Goal: Task Accomplishment & Management: Manage account settings

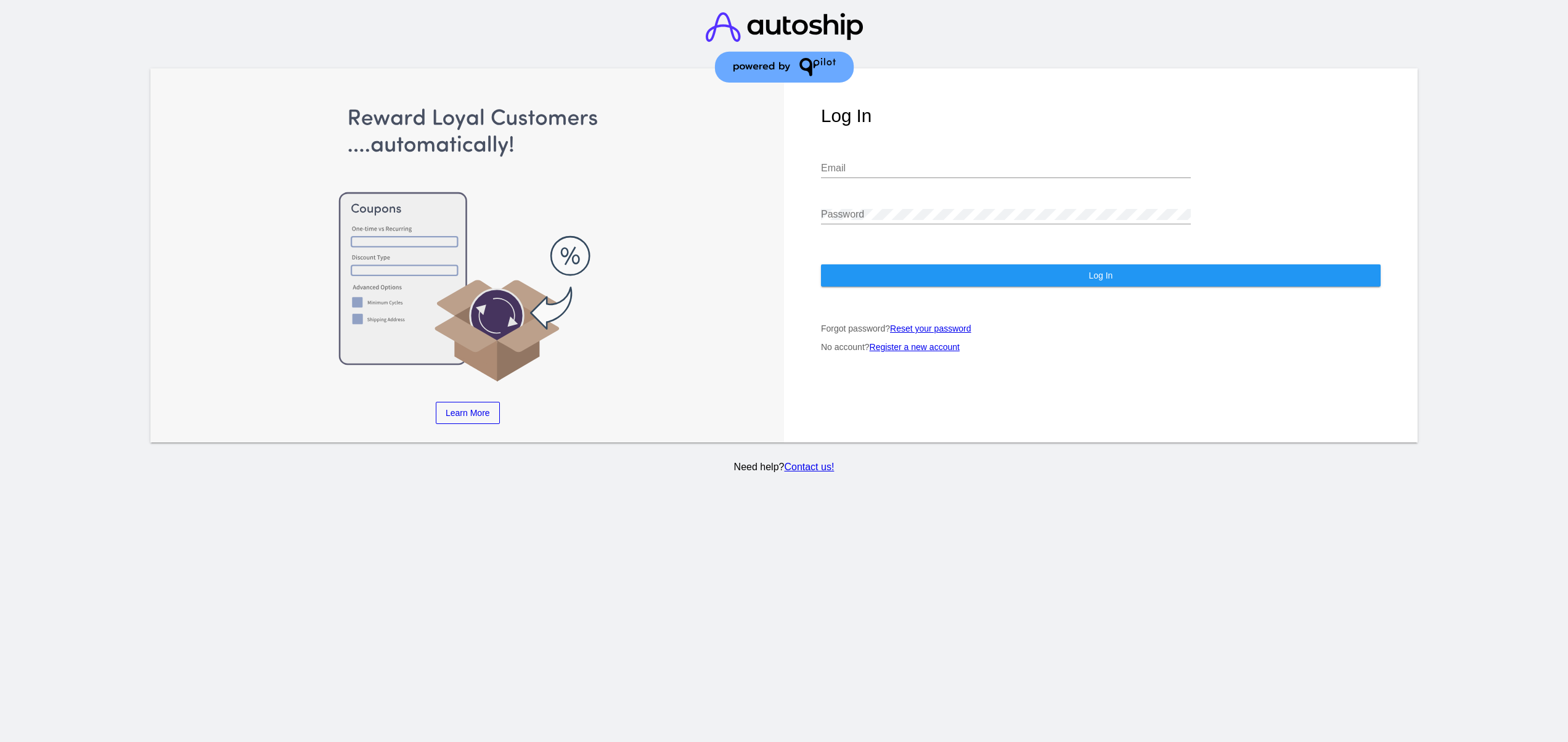
type input "[EMAIL_ADDRESS][DOMAIN_NAME]"
click at [923, 266] on button "Log In" at bounding box center [1101, 275] width 559 height 23
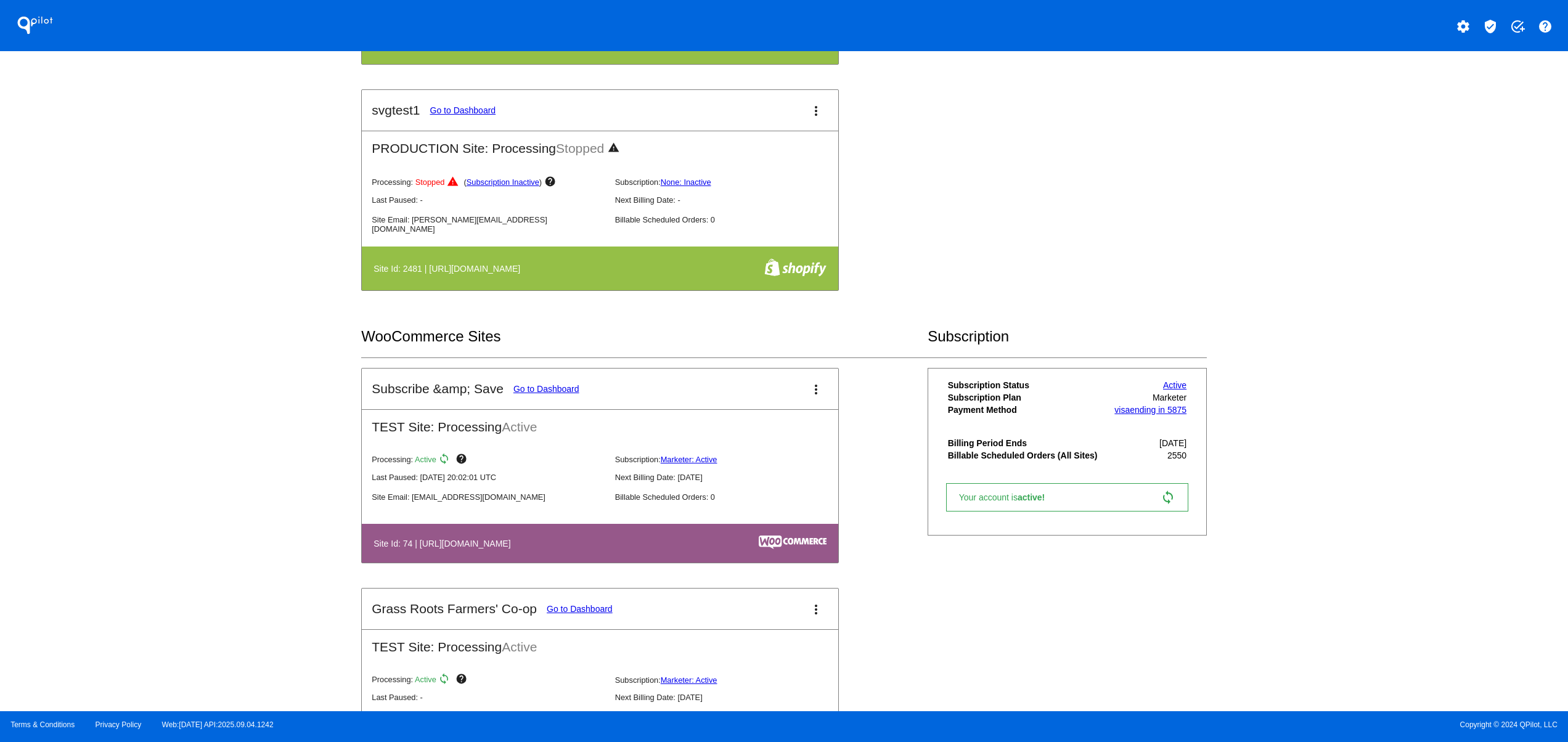
scroll to position [986, 0]
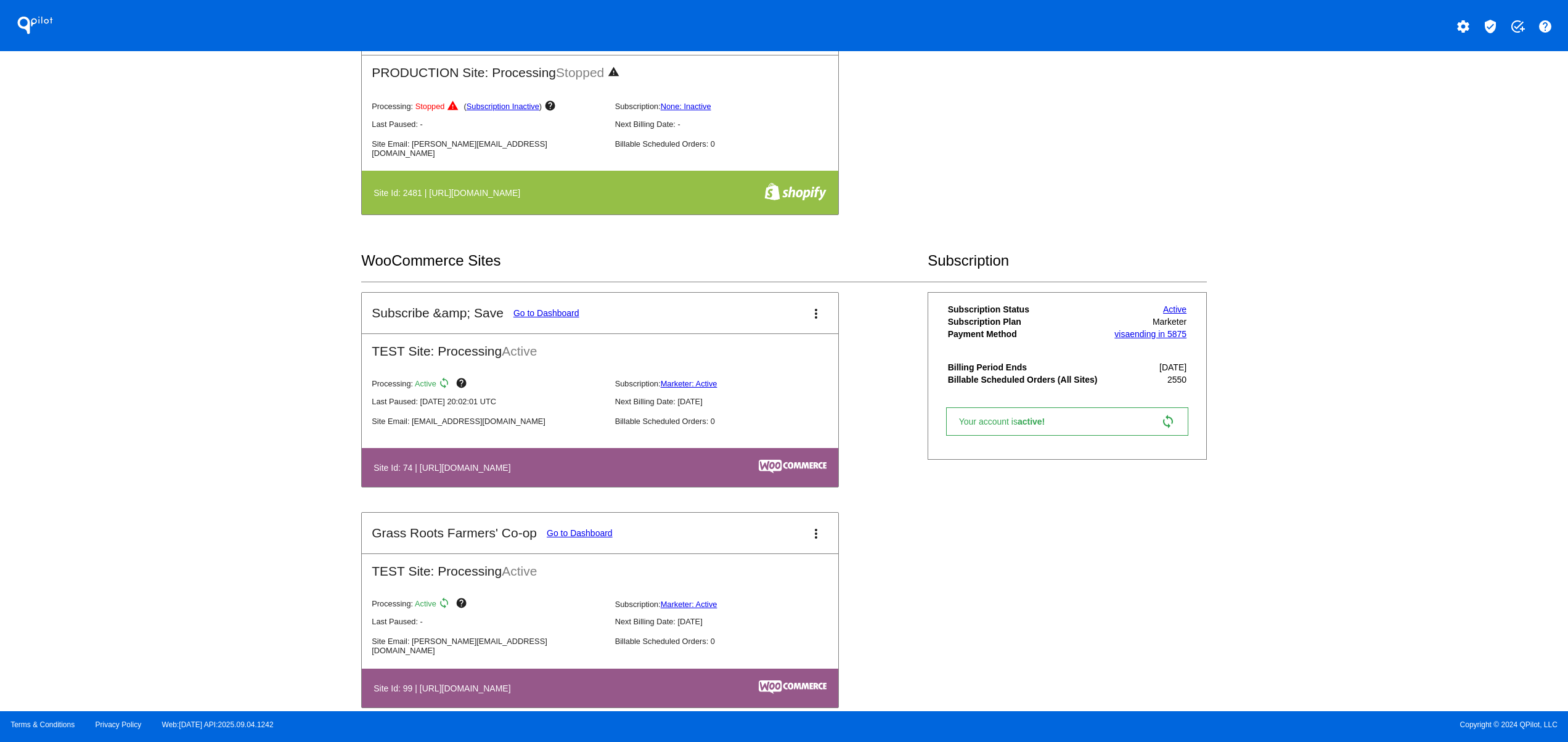
drag, startPoint x: 485, startPoint y: 472, endPoint x: 425, endPoint y: 466, distance: 60.3
click at [443, 466] on th "Site Id: 74 | [URL][DOMAIN_NAME]" at bounding box center [526, 467] width 306 height 17
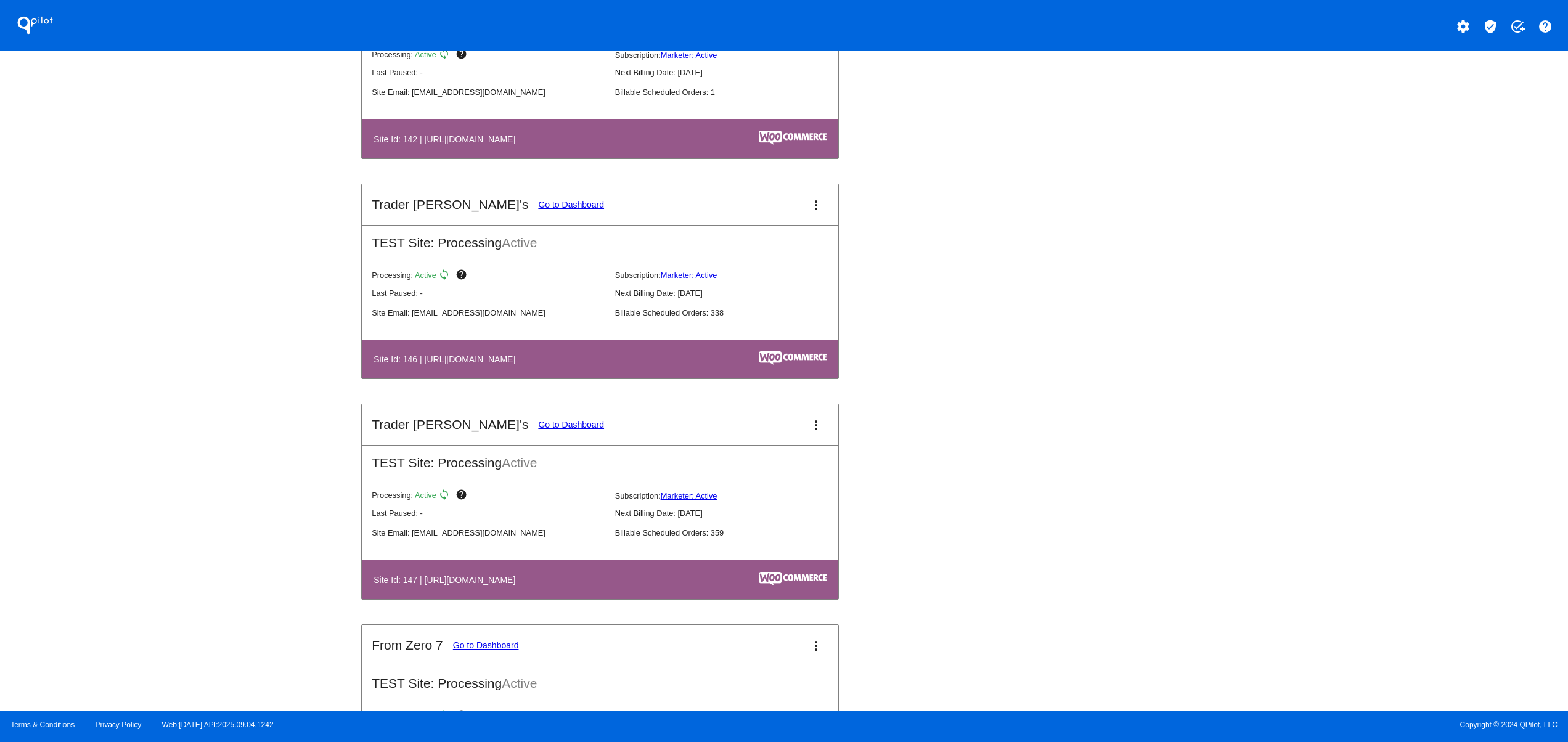
scroll to position [2219, 0]
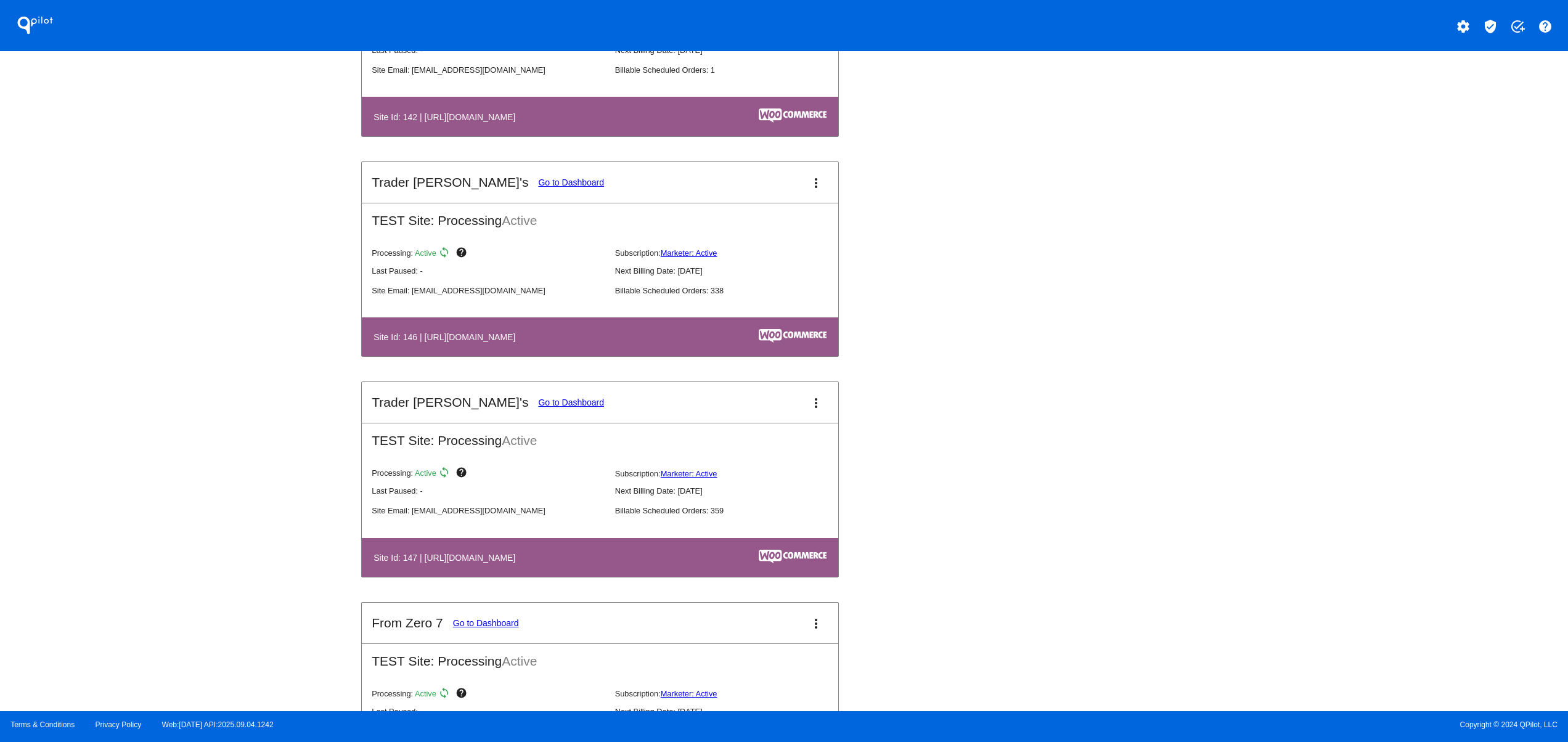
drag, startPoint x: 430, startPoint y: 357, endPoint x: 554, endPoint y: 351, distance: 124.1
click at [545, 345] on th "Site Id: 146 | [URL][DOMAIN_NAME]" at bounding box center [527, 337] width 309 height 17
drag, startPoint x: 452, startPoint y: 572, endPoint x: 294, endPoint y: 573, distance: 158.0
click at [312, 572] on div "QPilot settings verified_user add_task help Connected Sites and Apps Get Starte…" at bounding box center [784, 355] width 1568 height 712
click at [210, 432] on div "QPilot settings verified_user add_task help Connected Sites and Apps Get Starte…" at bounding box center [784, 355] width 1568 height 712
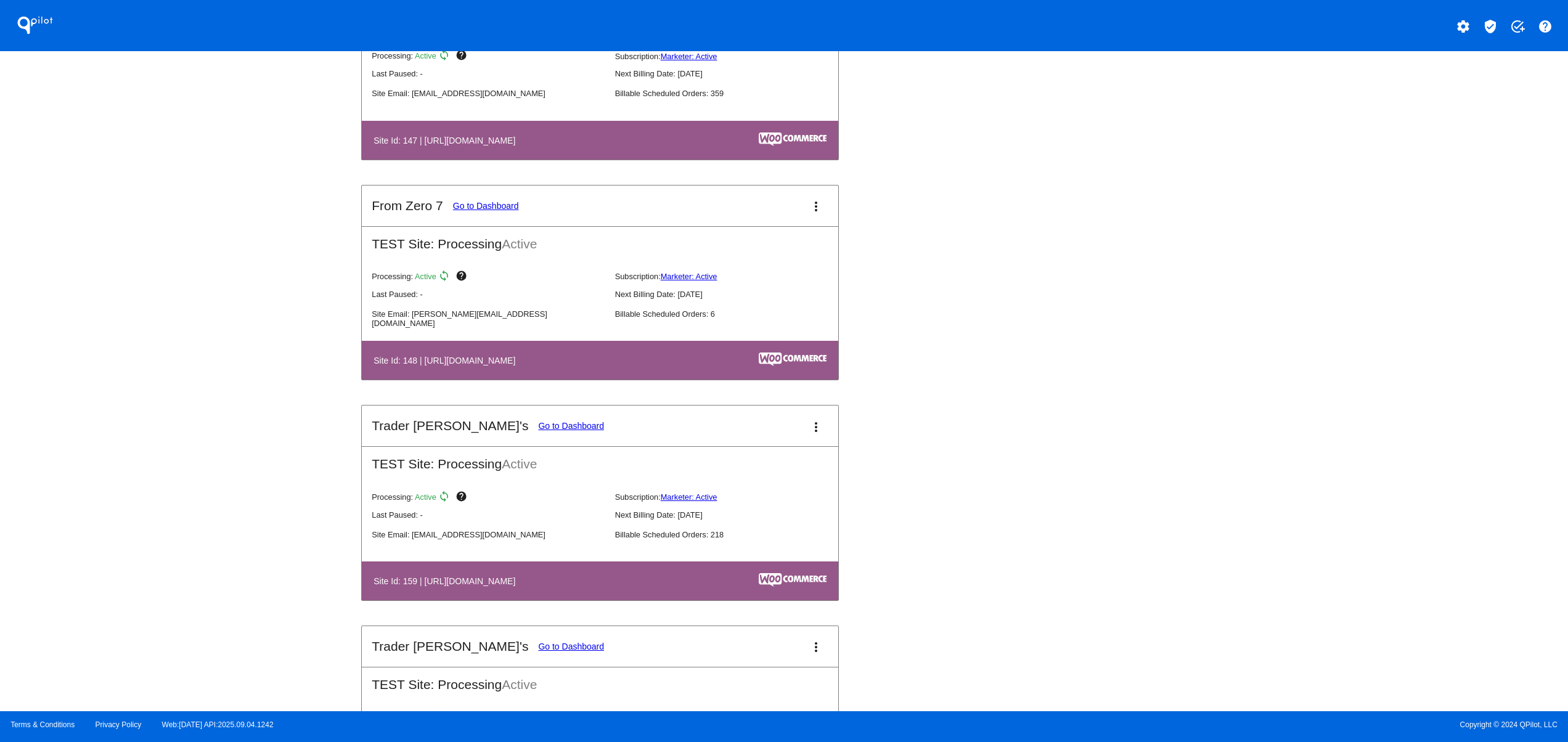
scroll to position [2713, 0]
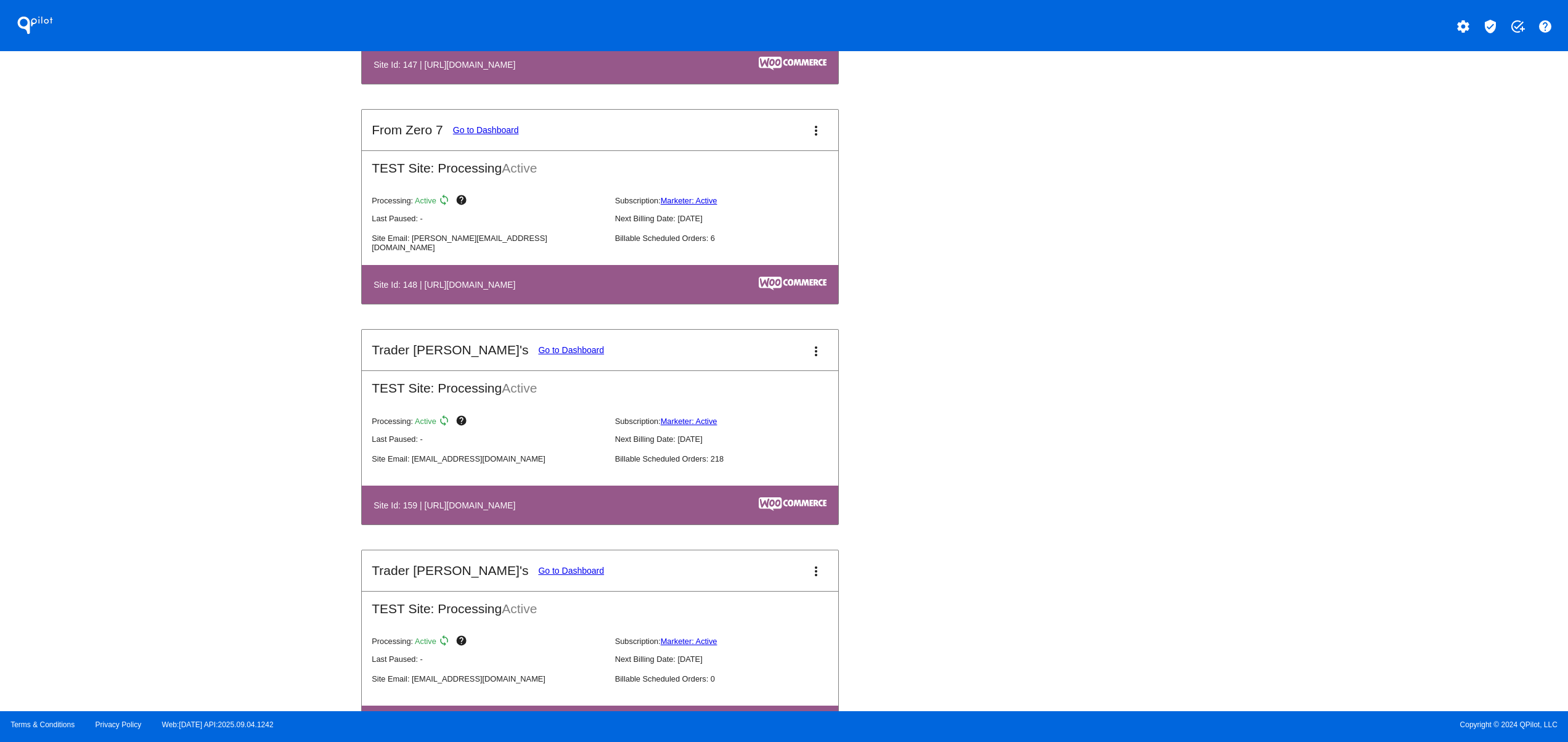
drag, startPoint x: 449, startPoint y: 523, endPoint x: 657, endPoint y: 526, distance: 208.0
click at [576, 513] on th "Site Id: 159 | [URL][DOMAIN_NAME]" at bounding box center [527, 504] width 309 height 17
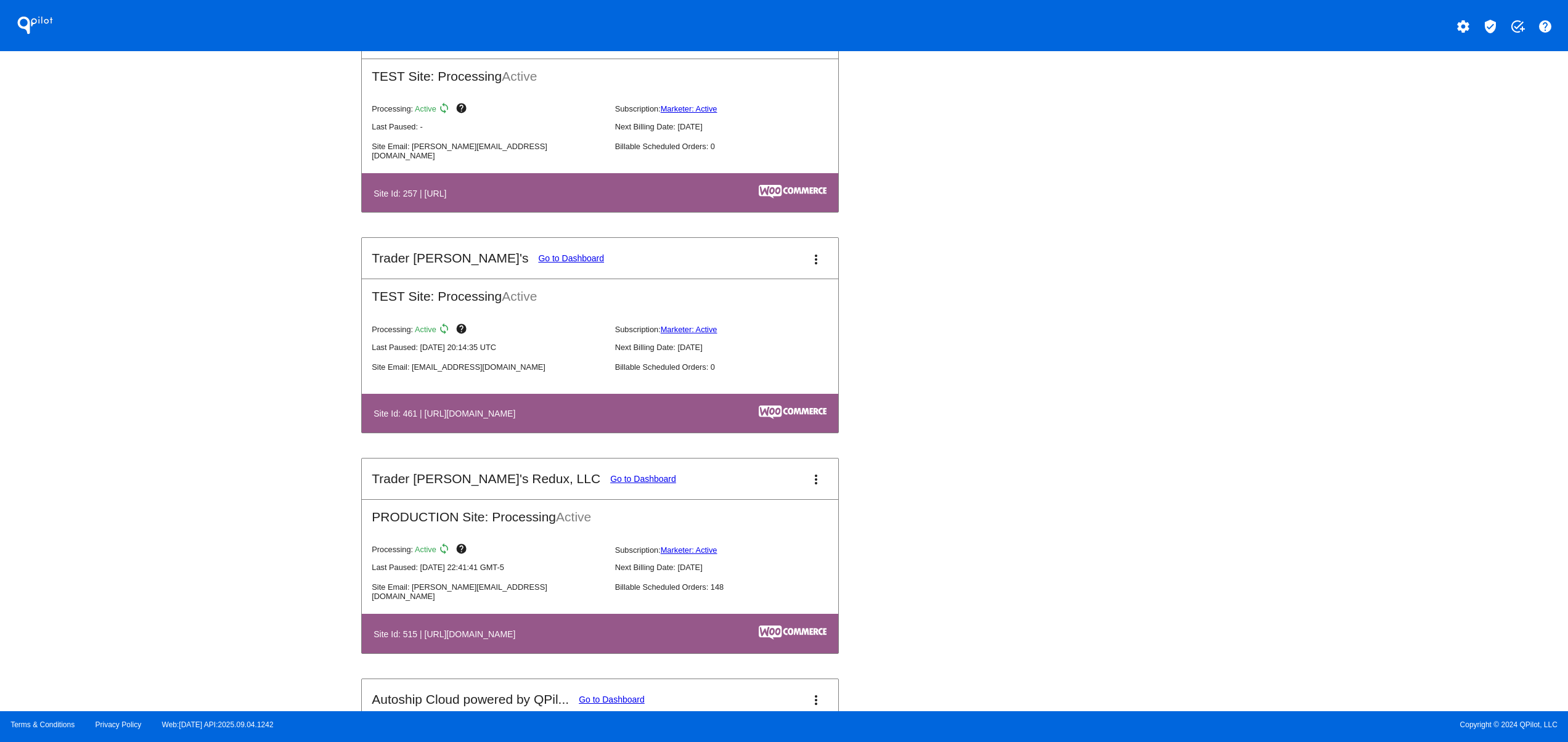
scroll to position [4439, 0]
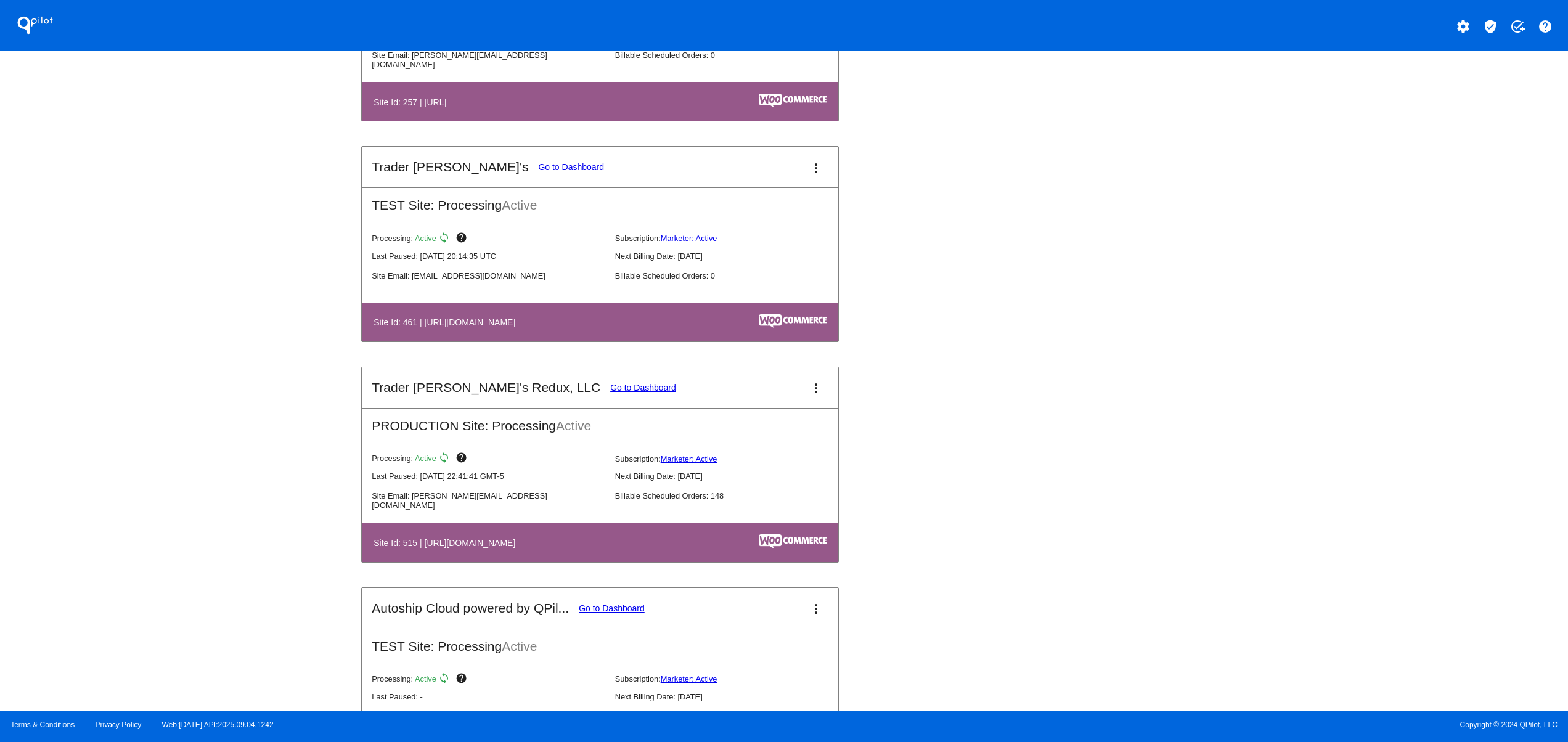
drag, startPoint x: 425, startPoint y: 578, endPoint x: 577, endPoint y: 480, distance: 180.9
click at [521, 561] on table "Site Id: 515 | [URL][DOMAIN_NAME]" at bounding box center [601, 543] width 477 height 39
click at [610, 393] on link "Go to Dashboard" at bounding box center [643, 388] width 66 height 10
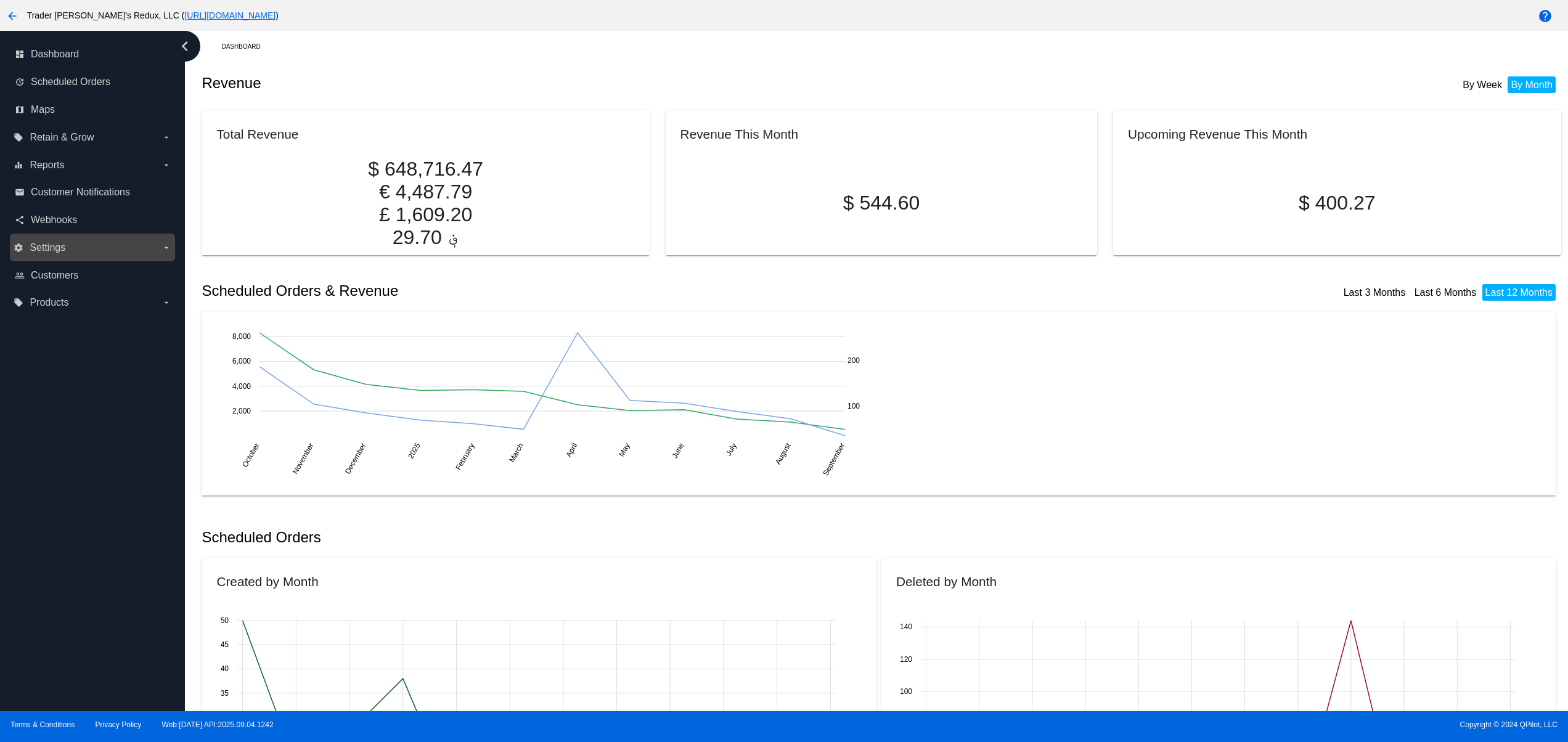
click at [47, 253] on span "Settings" at bounding box center [47, 247] width 35 height 11
click at [0, 0] on input "settings Settings arrow_drop_down" at bounding box center [0, 0] width 0 height 0
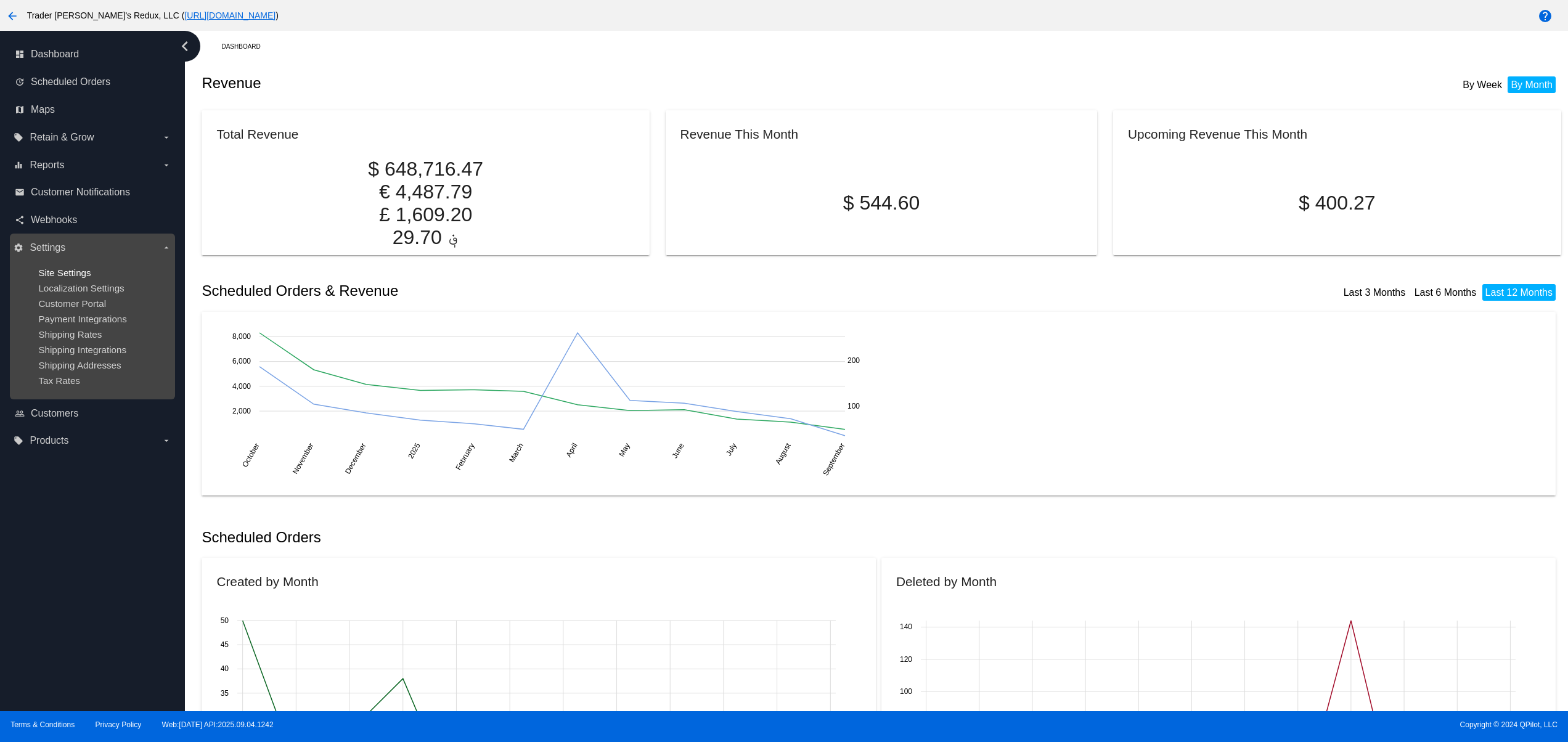
click at [58, 270] on span "Site Settings" at bounding box center [64, 273] width 52 height 11
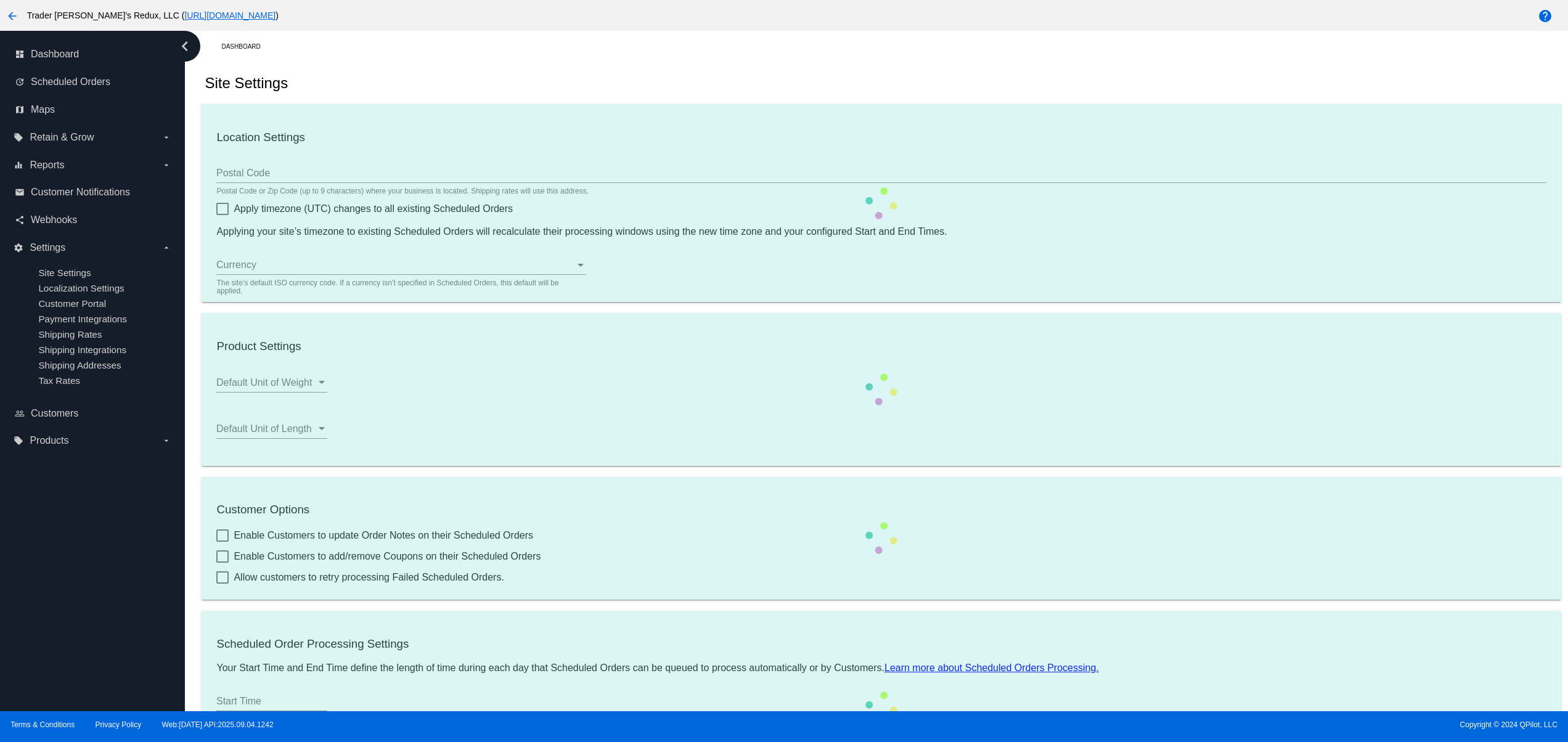
type input "80034"
checkbox input "true"
type input "09:00"
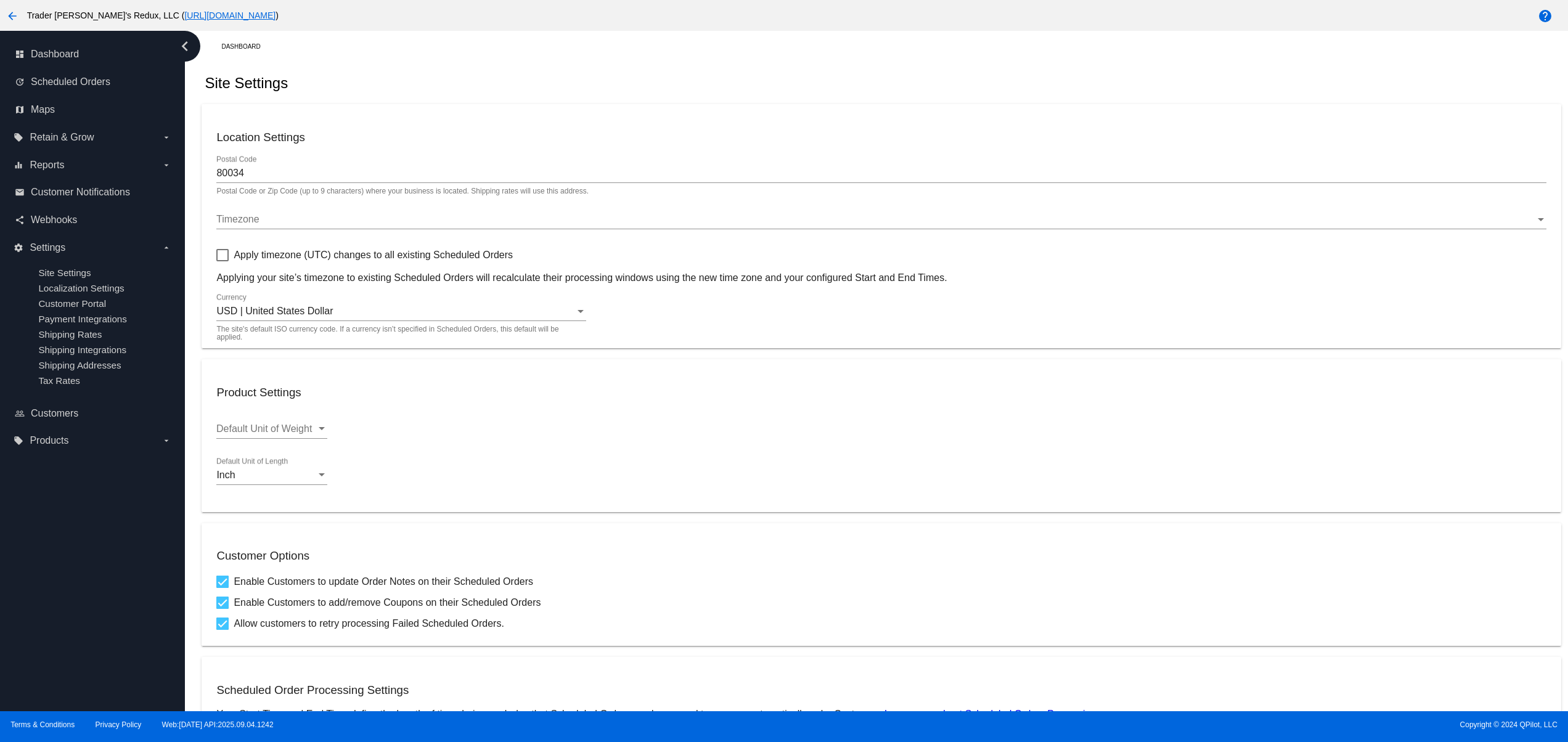
checkbox input "true"
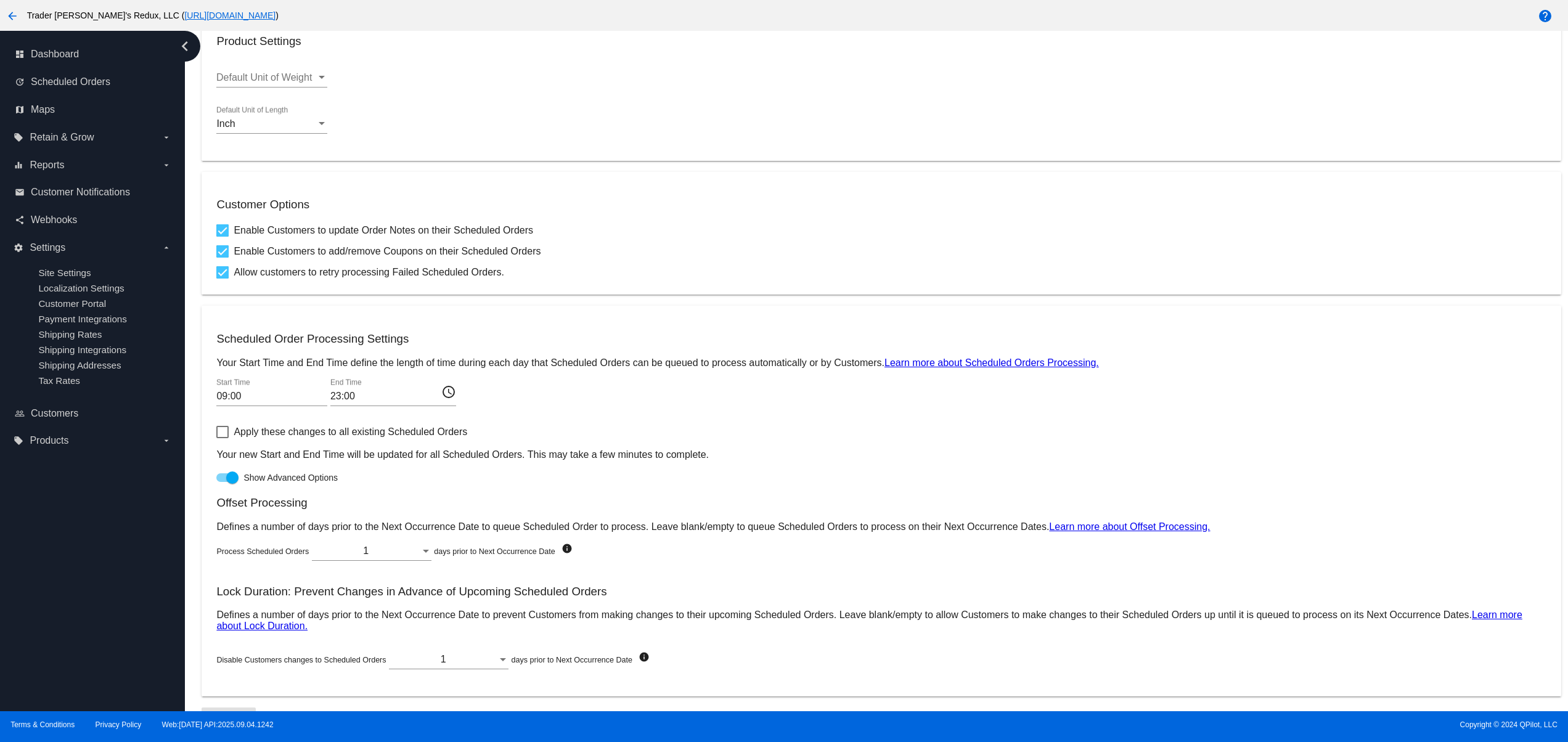
scroll to position [380, 0]
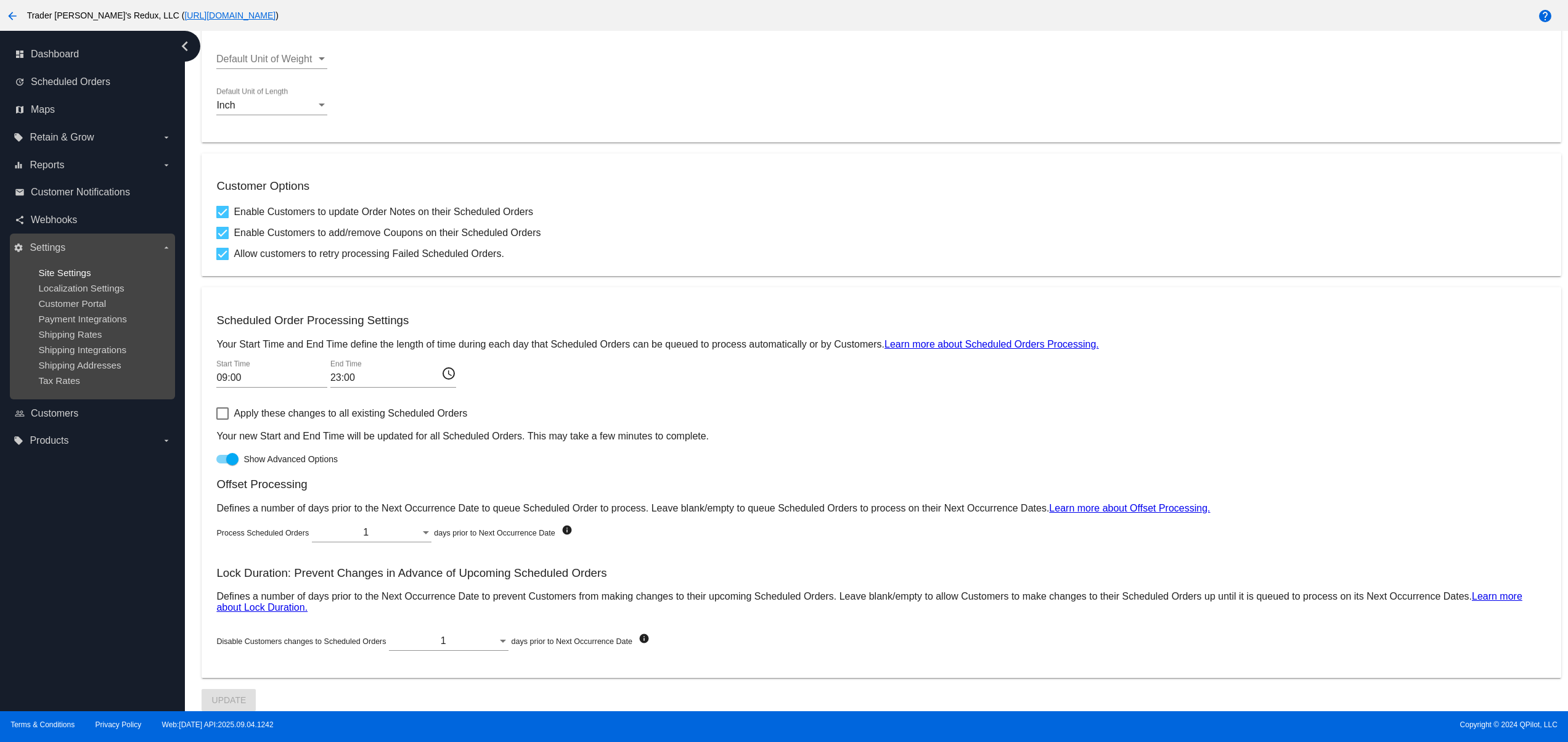
click at [52, 271] on span "Site Settings" at bounding box center [64, 273] width 52 height 11
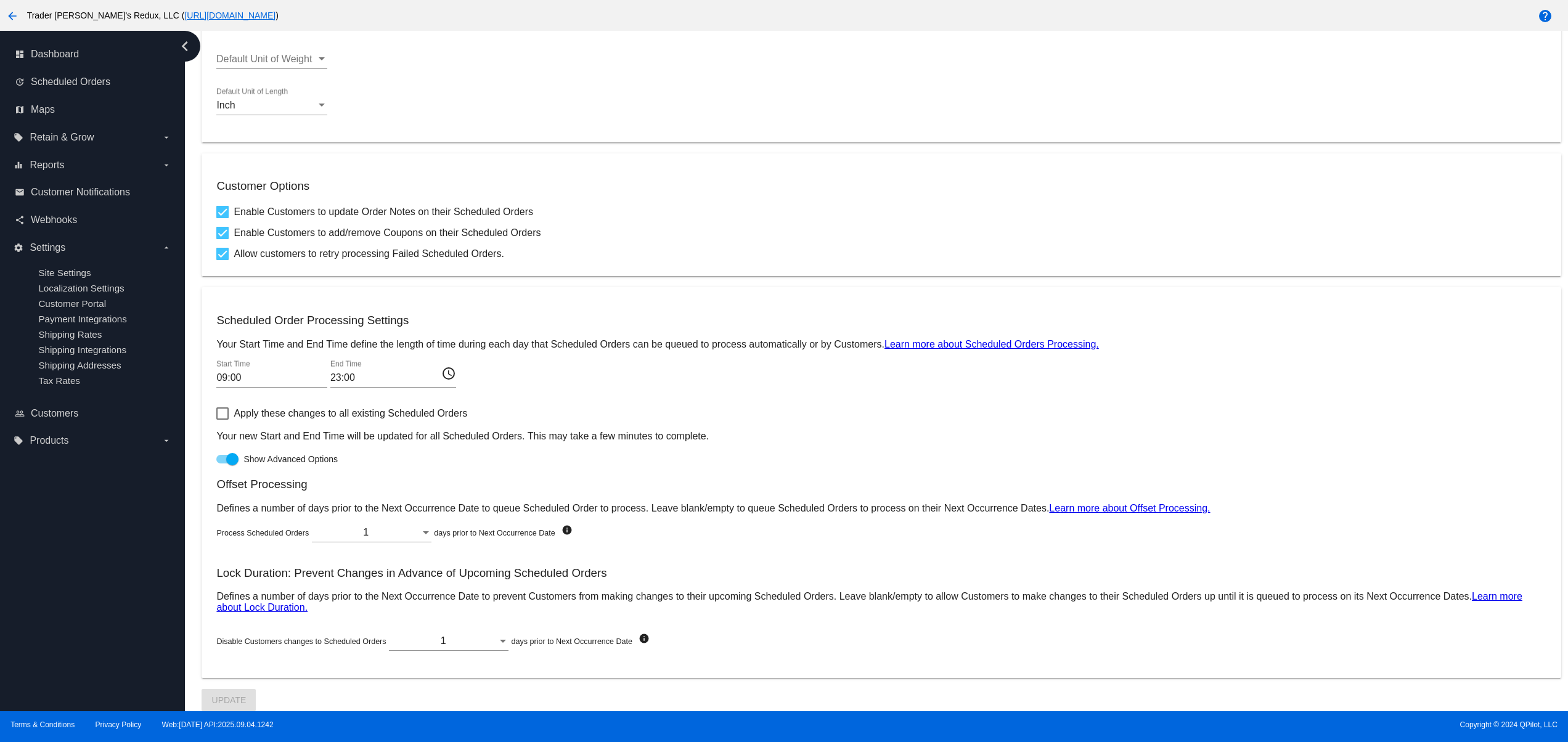
click at [3, 16] on button "arrow_back" at bounding box center [12, 15] width 25 height 25
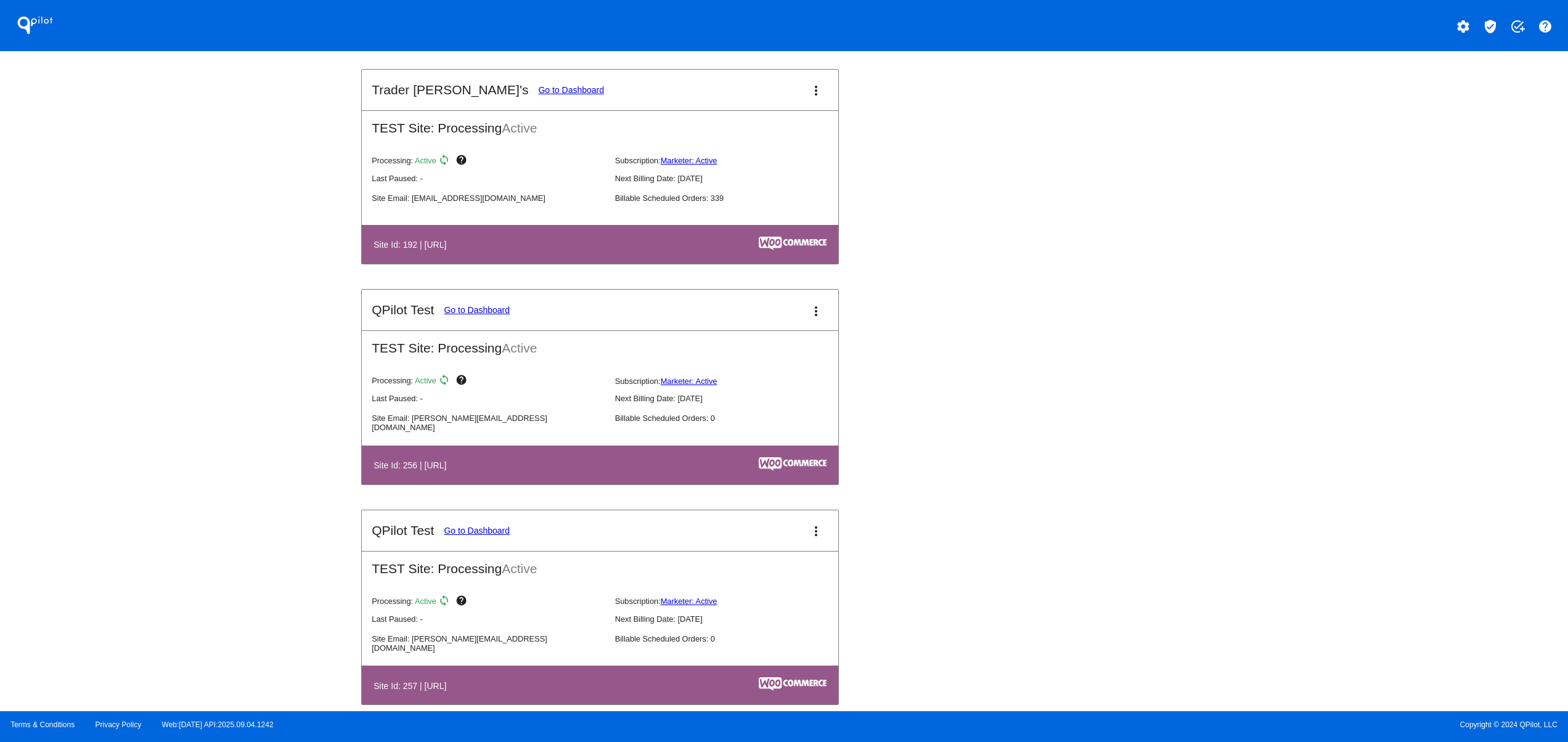
scroll to position [3946, 0]
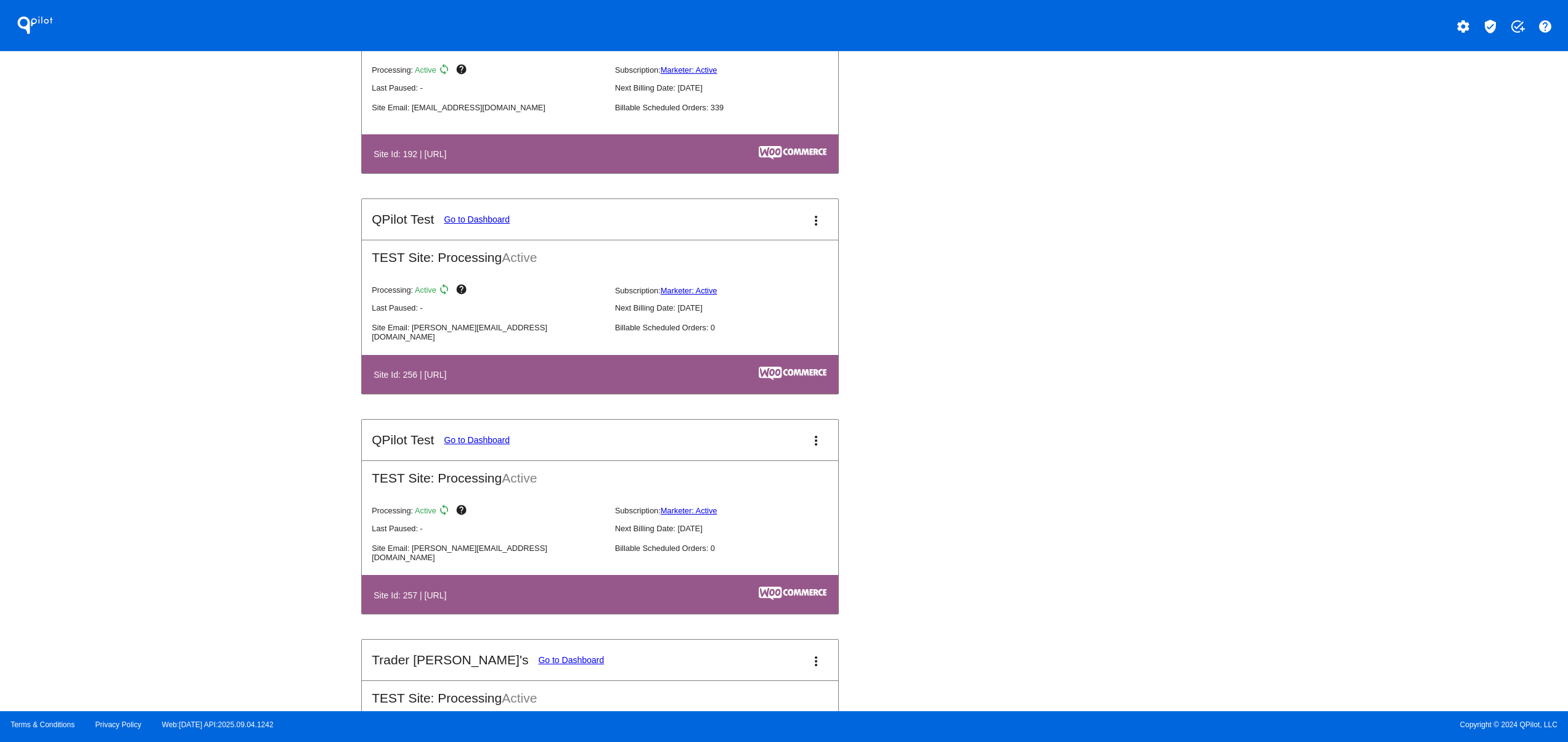
click at [1467, 20] on mat-icon "settings" at bounding box center [1463, 26] width 15 height 15
click at [1413, 104] on button "person Log out" at bounding box center [1417, 92] width 119 height 29
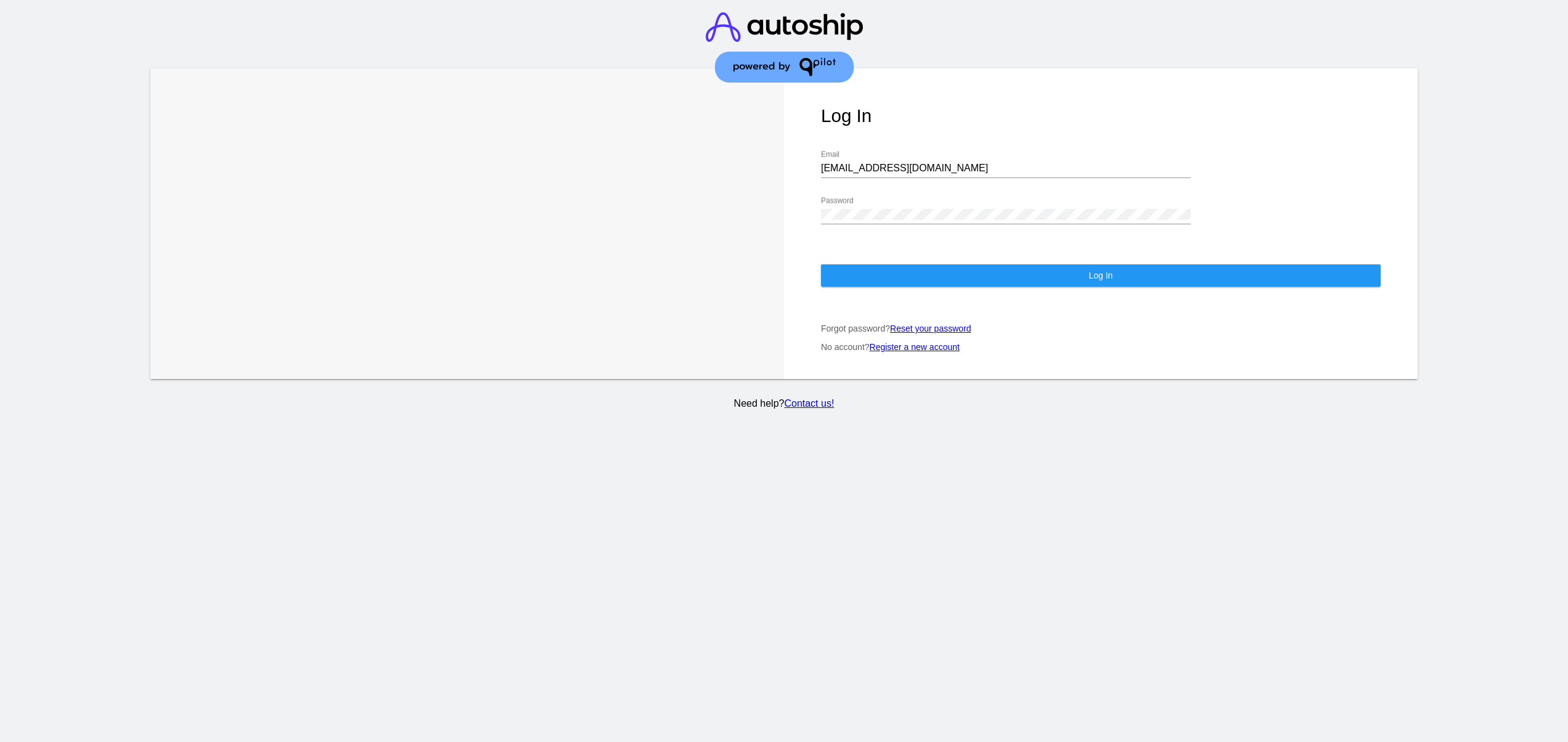
click at [1037, 151] on div "[EMAIL_ADDRESS][DOMAIN_NAME] Email" at bounding box center [1006, 164] width 370 height 27
click at [1014, 163] on input "[EMAIL_ADDRESS][DOMAIN_NAME]" at bounding box center [1006, 168] width 370 height 11
type input "[EMAIL_ADDRESS][DOMAIN_NAME]"
click at [936, 253] on div "Log In [EMAIL_ADDRESS][DOMAIN_NAME] Email Password Log In Forgot password? Rese…" at bounding box center [1101, 224] width 634 height 311
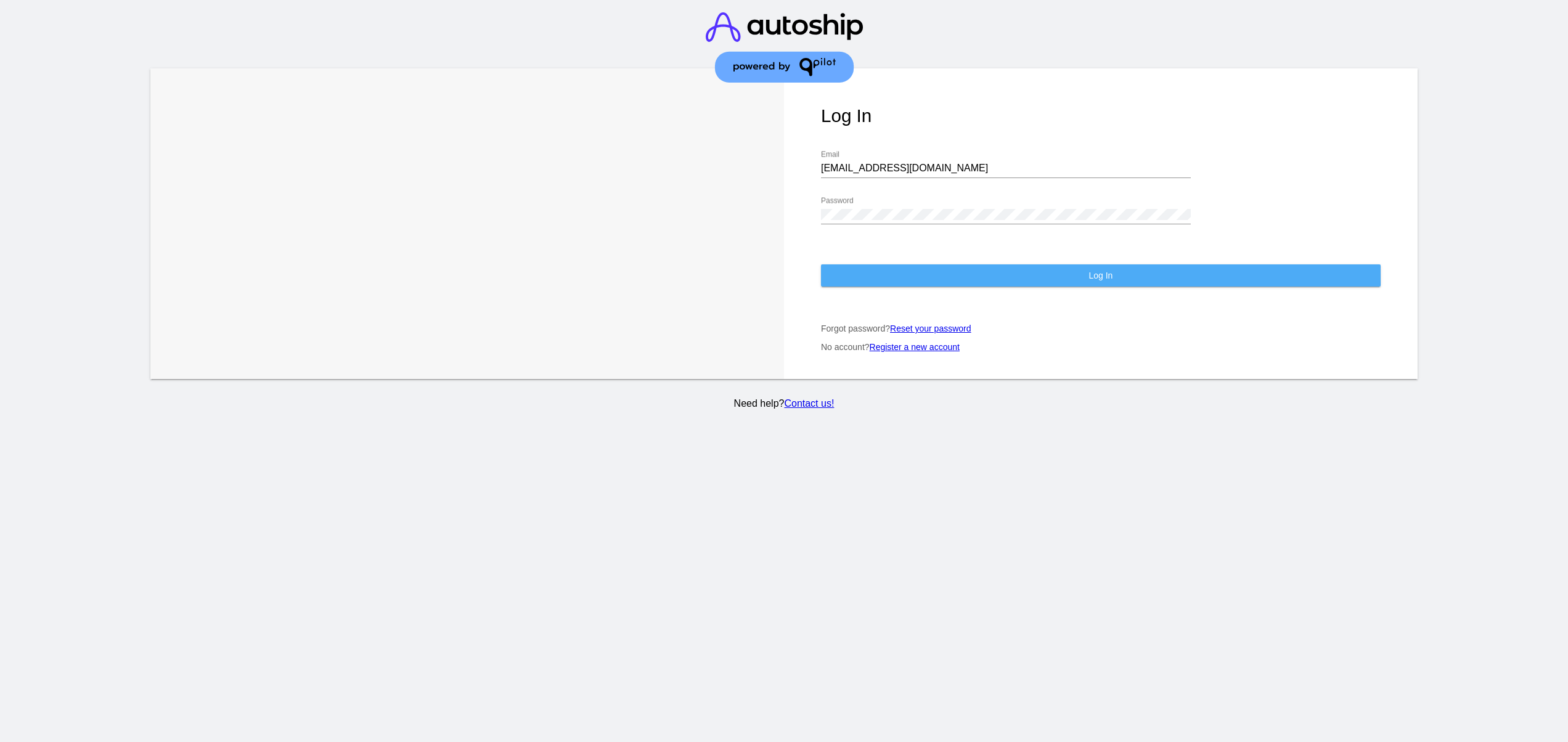
click at [941, 264] on button "Log In" at bounding box center [1101, 275] width 559 height 23
